Goal: Transaction & Acquisition: Purchase product/service

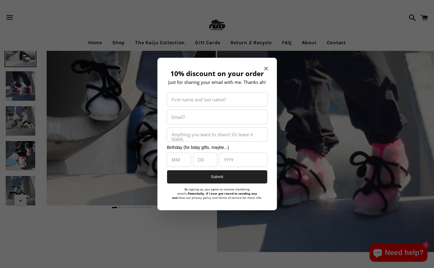
click at [266, 67] on icon "Close modal" at bounding box center [266, 69] width 4 height 4
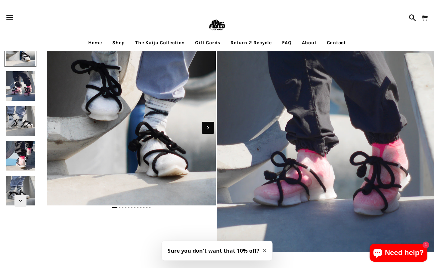
click at [209, 130] on icon "Next slide" at bounding box center [208, 128] width 7 height 7
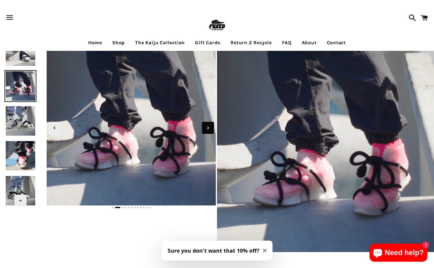
click at [207, 128] on icon "Next slide" at bounding box center [208, 128] width 7 height 7
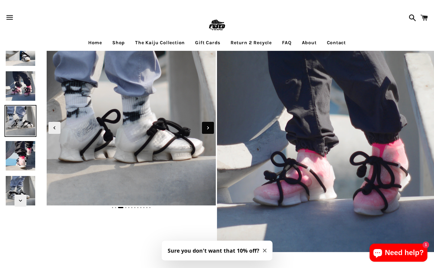
click at [207, 128] on icon "Next slide" at bounding box center [208, 128] width 7 height 7
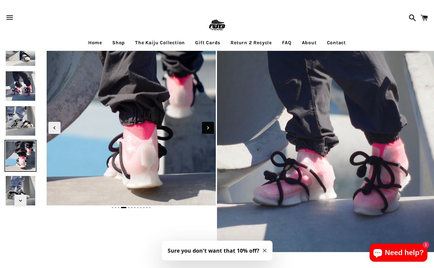
click at [207, 128] on icon "Next slide" at bounding box center [208, 128] width 7 height 7
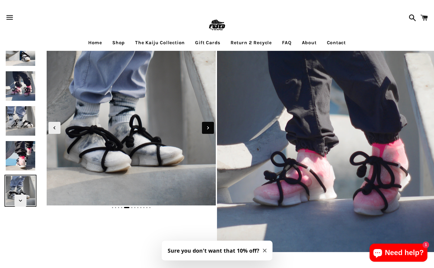
click at [207, 128] on icon "Next slide" at bounding box center [208, 128] width 7 height 7
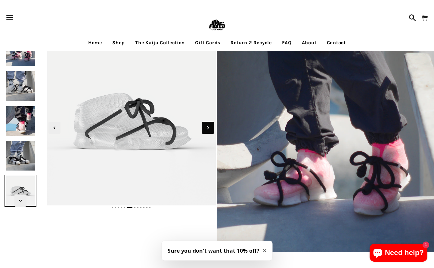
click at [207, 128] on icon "Next slide" at bounding box center [208, 128] width 7 height 7
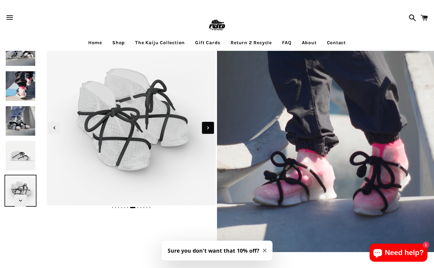
click at [207, 128] on icon "Next slide" at bounding box center [208, 128] width 7 height 7
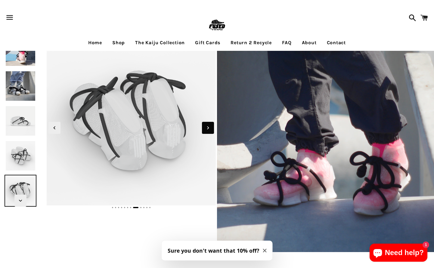
click at [207, 128] on icon "Next slide" at bounding box center [208, 128] width 7 height 7
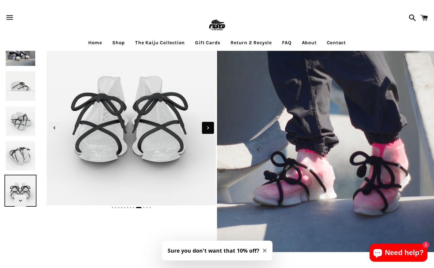
click at [207, 128] on icon "Next slide" at bounding box center [208, 128] width 7 height 7
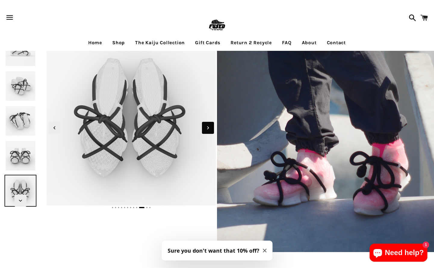
click at [207, 128] on icon "Next slide" at bounding box center [208, 128] width 7 height 7
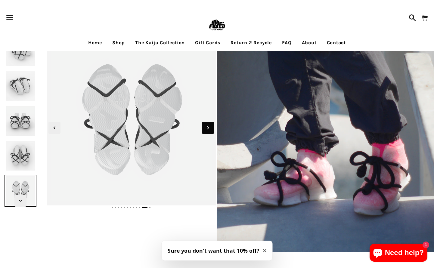
click at [207, 128] on icon "Next slide" at bounding box center [208, 128] width 7 height 7
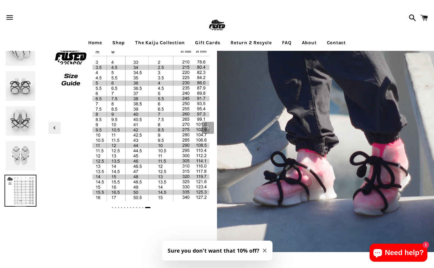
click at [207, 128] on icon "Next slide" at bounding box center [208, 128] width 7 height 7
click at [90, 43] on link "Home" at bounding box center [95, 42] width 23 height 15
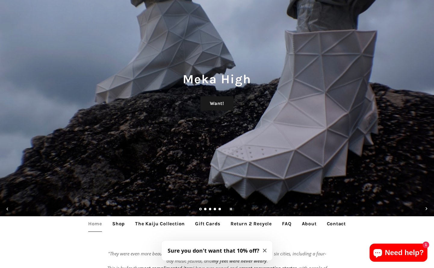
scroll to position [37, 0]
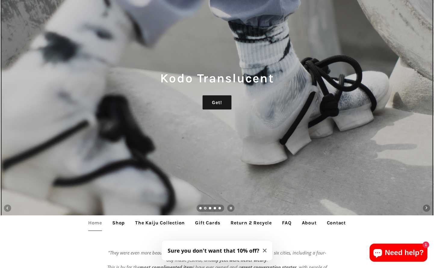
click at [427, 206] on span "Next slide" at bounding box center [426, 208] width 7 height 7
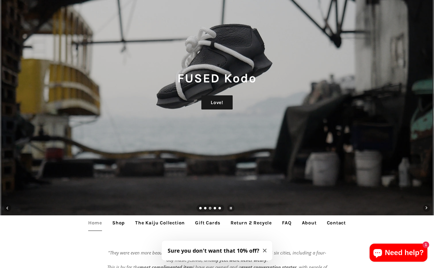
click at [427, 206] on span "Next slide" at bounding box center [426, 208] width 7 height 7
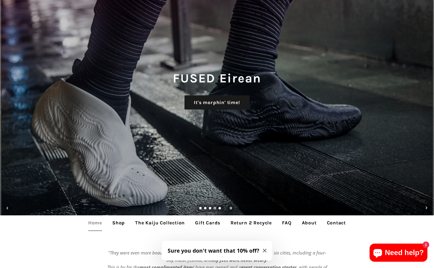
click at [427, 206] on span "Next slide" at bounding box center [426, 208] width 7 height 7
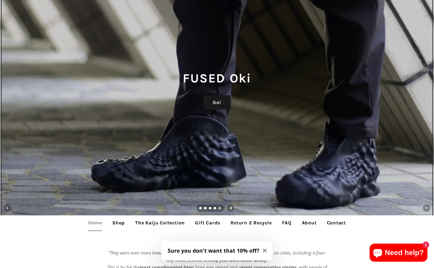
click at [427, 207] on span "Next slide" at bounding box center [427, 208] width 2 height 3
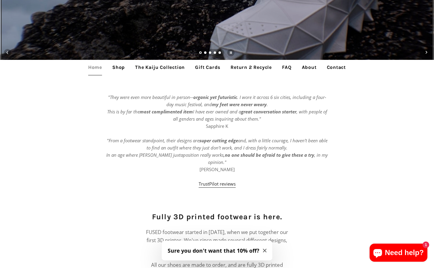
scroll to position [176, 0]
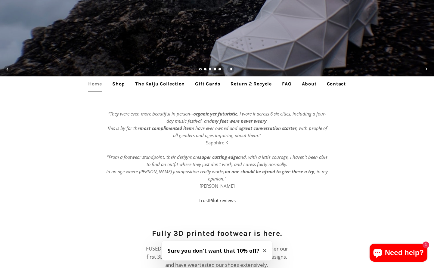
drag, startPoint x: 222, startPoint y: 196, endPoint x: 223, endPoint y: 204, distance: 8.5
click at [155, 83] on link "The Kaiju Collection" at bounding box center [160, 83] width 59 height 15
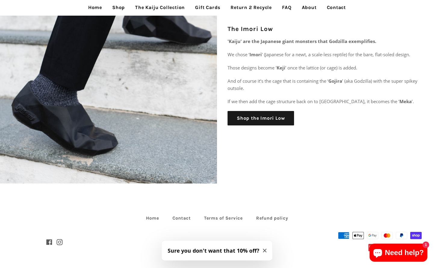
scroll to position [1290, 0]
click at [270, 115] on link "Shop the Imori Low" at bounding box center [261, 118] width 67 height 14
